Goal: Go to known website: Access a specific website the user already knows

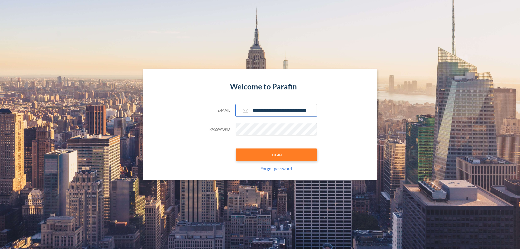
type input "**********"
click at [276, 155] on button "LOGIN" at bounding box center [276, 154] width 81 height 12
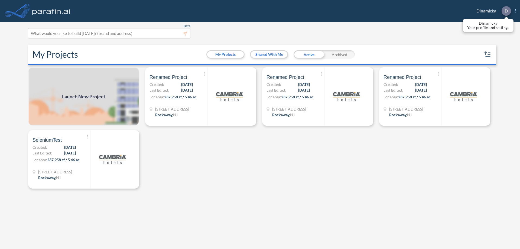
click at [506, 11] on p "D" at bounding box center [506, 10] width 3 height 5
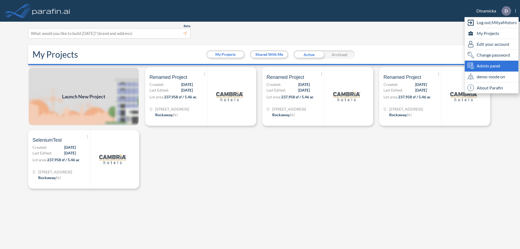
click at [492, 66] on span "Admin panel" at bounding box center [489, 66] width 24 height 7
